Goal: Contribute content

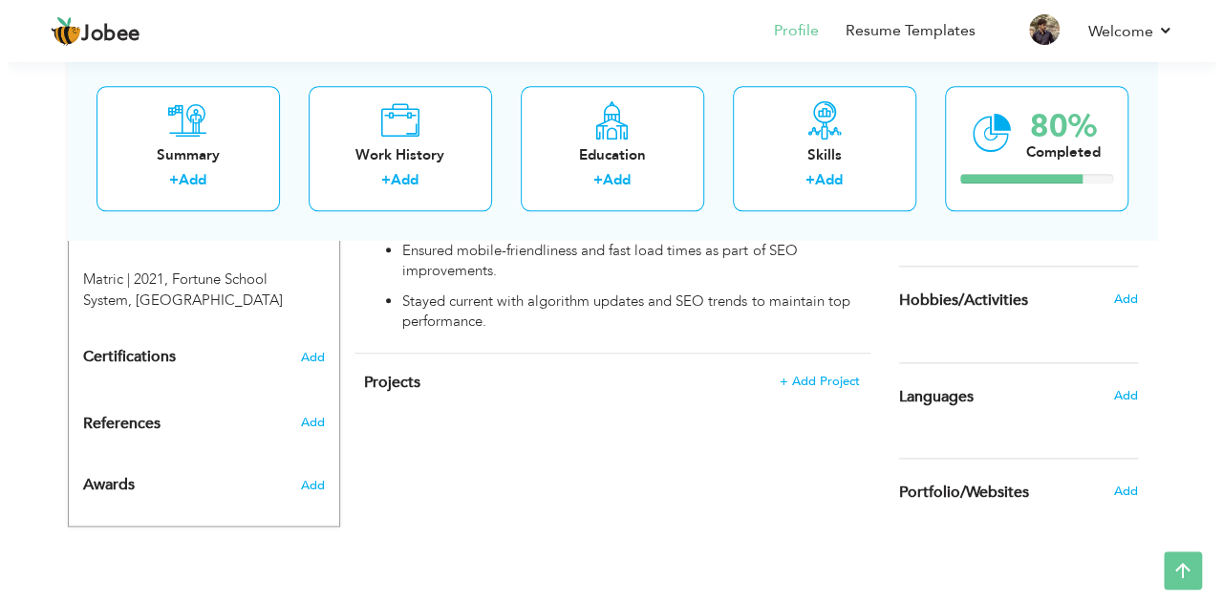
scroll to position [998, 0]
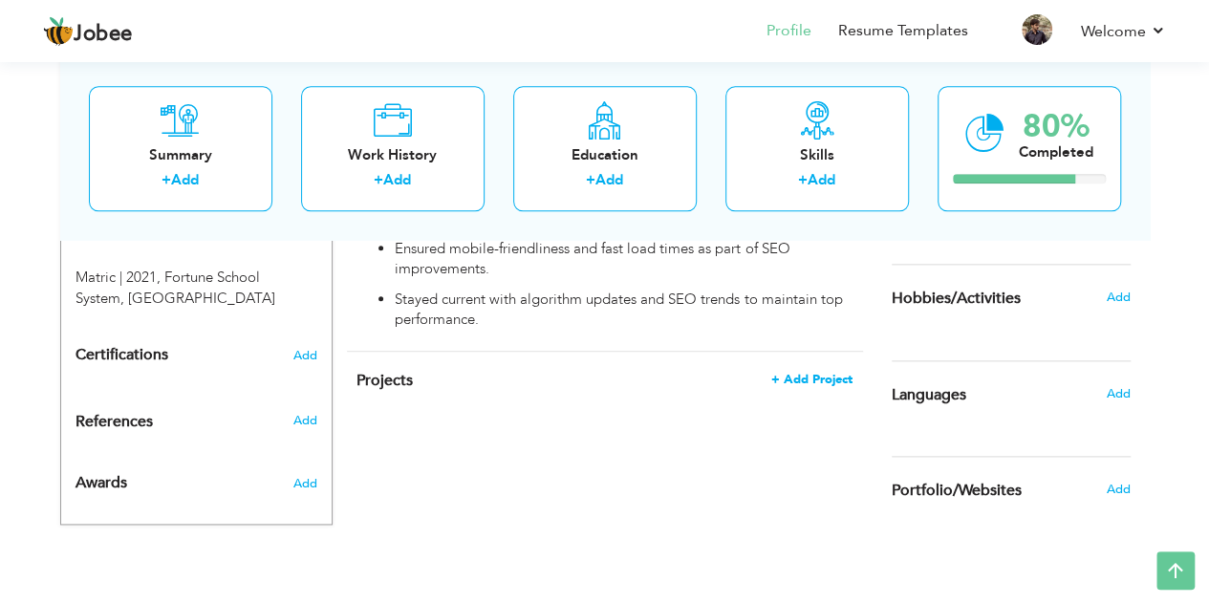
click at [835, 373] on span "+ Add Project" at bounding box center [811, 379] width 81 height 13
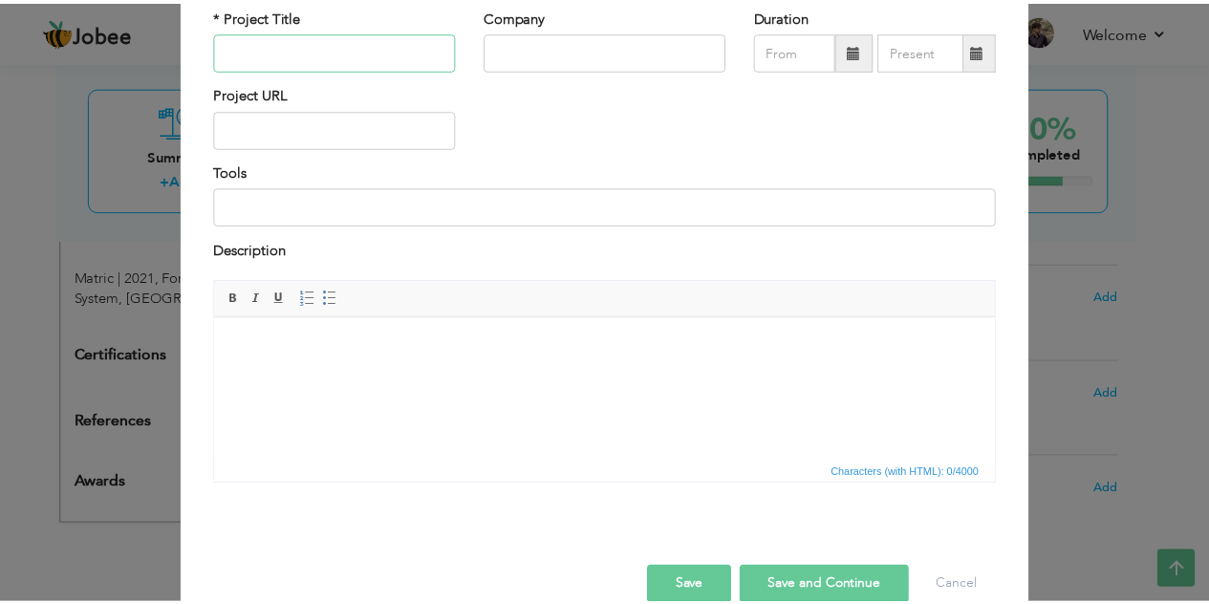
scroll to position [0, 0]
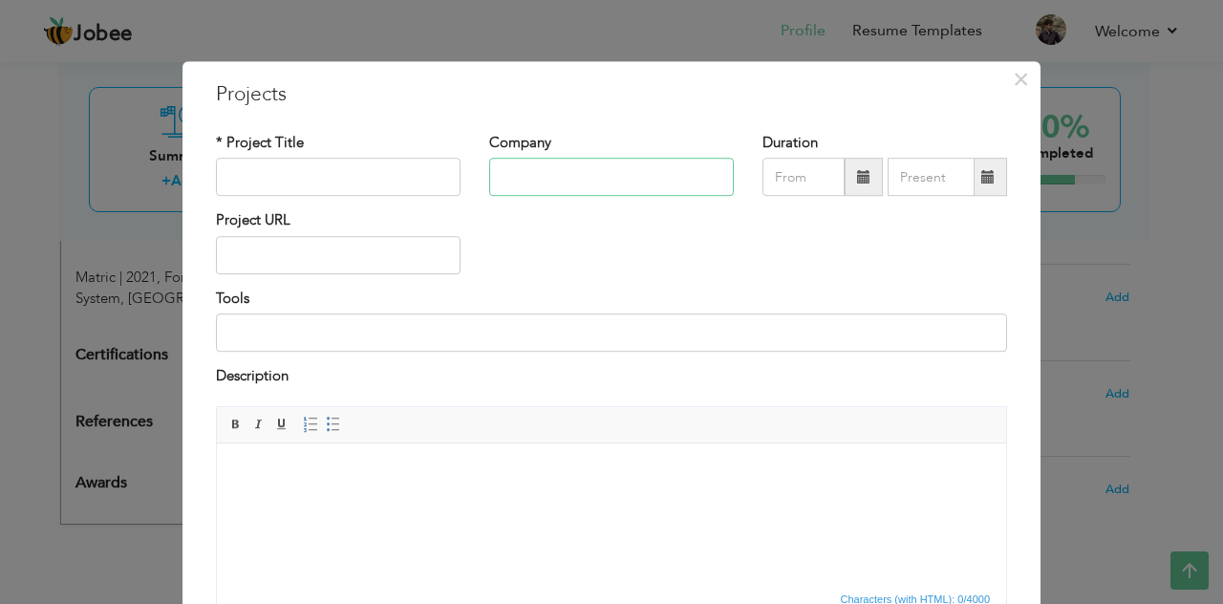
click at [551, 163] on input "text" at bounding box center [611, 178] width 245 height 38
click at [415, 190] on input "text" at bounding box center [338, 178] width 245 height 38
click at [380, 256] on input "text" at bounding box center [338, 255] width 245 height 38
click at [847, 35] on div "× Projects * Project Title Company Duration Project URL Tools Description" at bounding box center [611, 302] width 1223 height 604
